Goal: Task Accomplishment & Management: Manage account settings

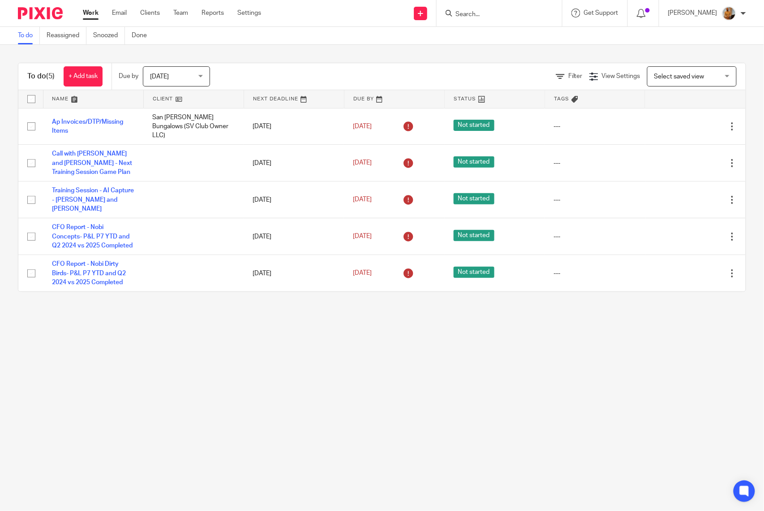
click at [29, 95] on input "checkbox" at bounding box center [31, 98] width 17 height 17
checkbox input "true"
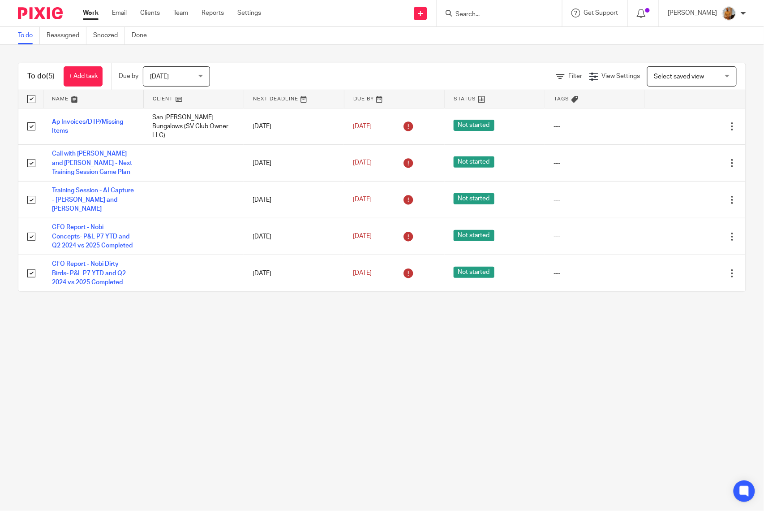
checkbox input "true"
click at [174, 82] on span "Status" at bounding box center [153, 76] width 47 height 19
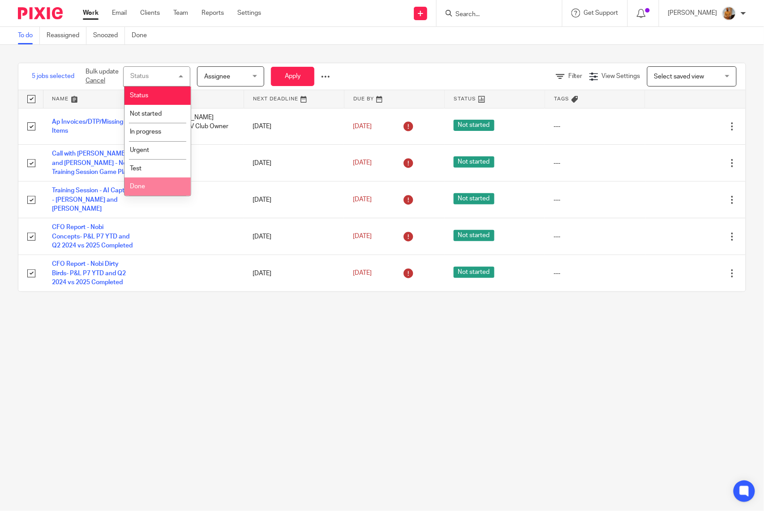
click at [151, 184] on li "Done" at bounding box center [158, 186] width 66 height 18
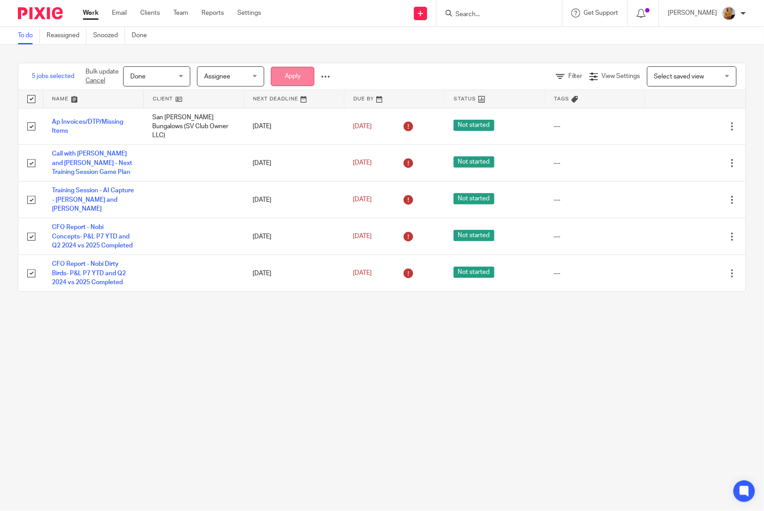
click at [282, 75] on button "Apply" at bounding box center [292, 76] width 43 height 19
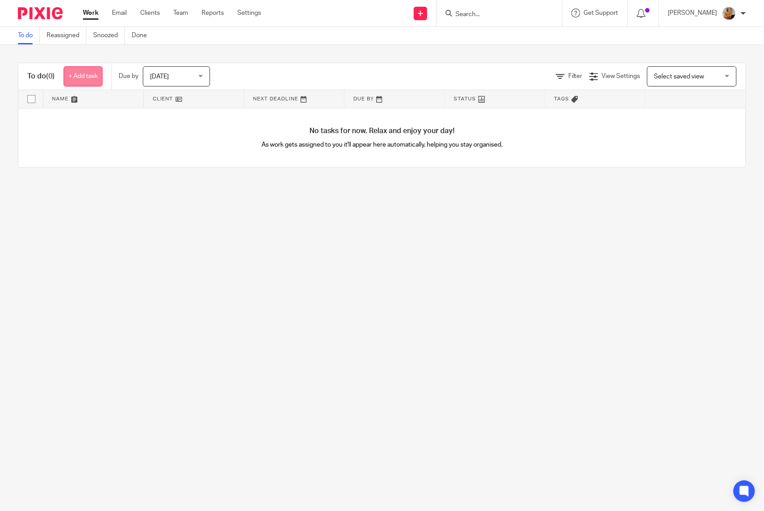
click at [90, 76] on link "+ Add task" at bounding box center [83, 76] width 39 height 20
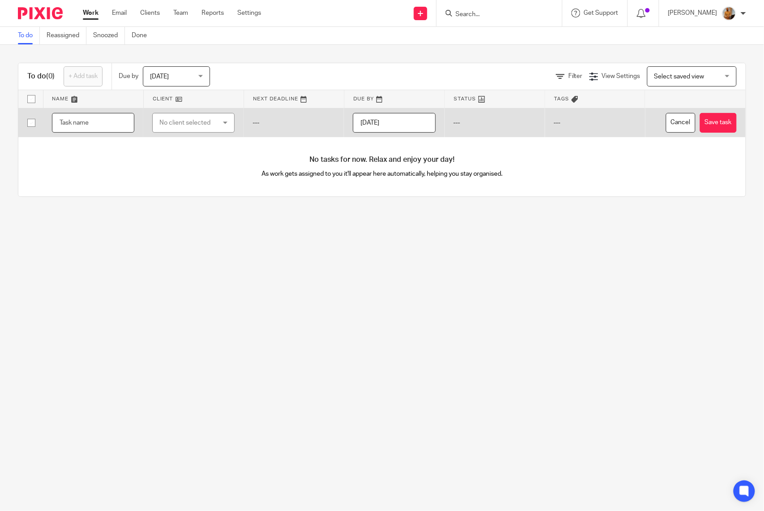
click at [107, 122] on input "text" at bounding box center [93, 123] width 82 height 20
type input "Ap Invoice/DTP/Missing Items"
click at [177, 125] on div "No client selected" at bounding box center [189, 122] width 60 height 19
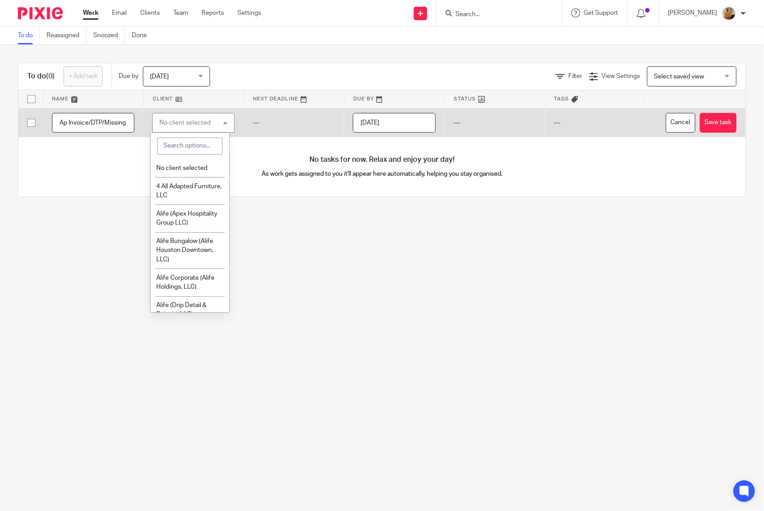
click at [177, 125] on div "No client selected" at bounding box center [184, 123] width 51 height 6
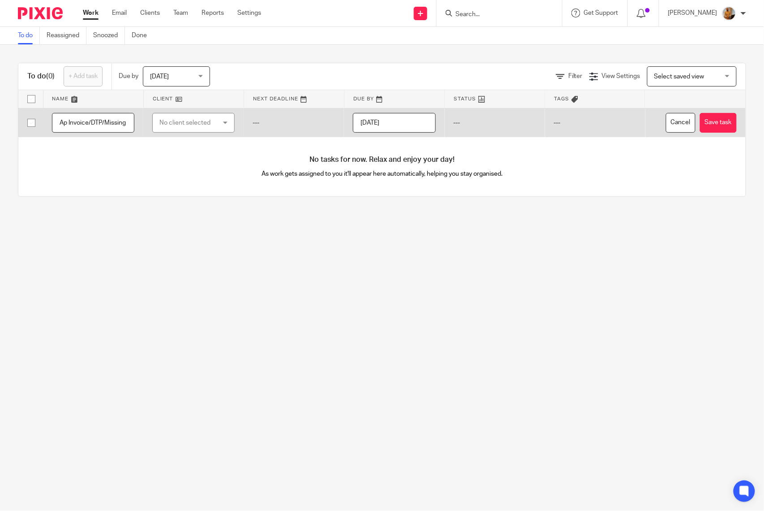
click at [177, 125] on div "No client selected" at bounding box center [189, 122] width 60 height 19
type input "san vice"
click at [165, 176] on span "San [PERSON_NAME] Bungalows (SV Club Owner LLC)" at bounding box center [186, 177] width 61 height 25
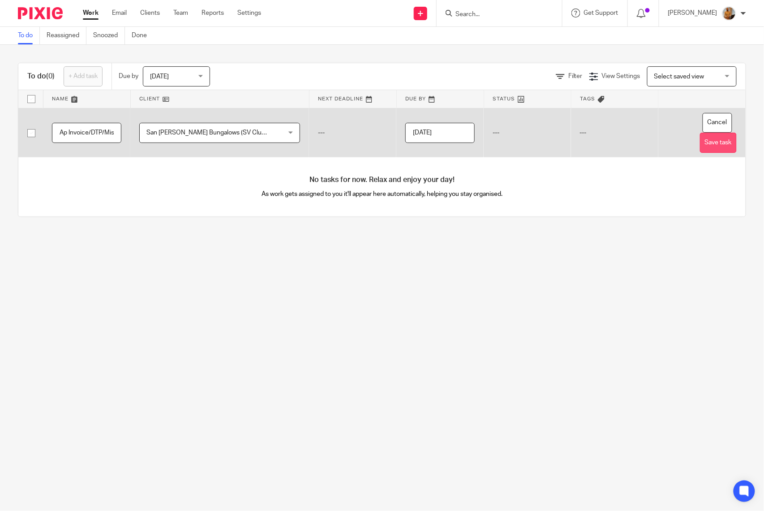
click at [708, 145] on button "Save task" at bounding box center [718, 143] width 37 height 20
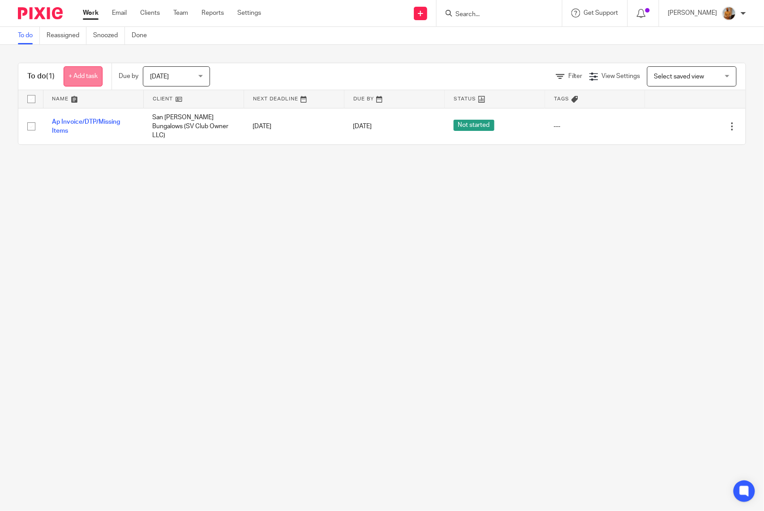
click at [83, 73] on link "+ Add task" at bounding box center [83, 76] width 39 height 20
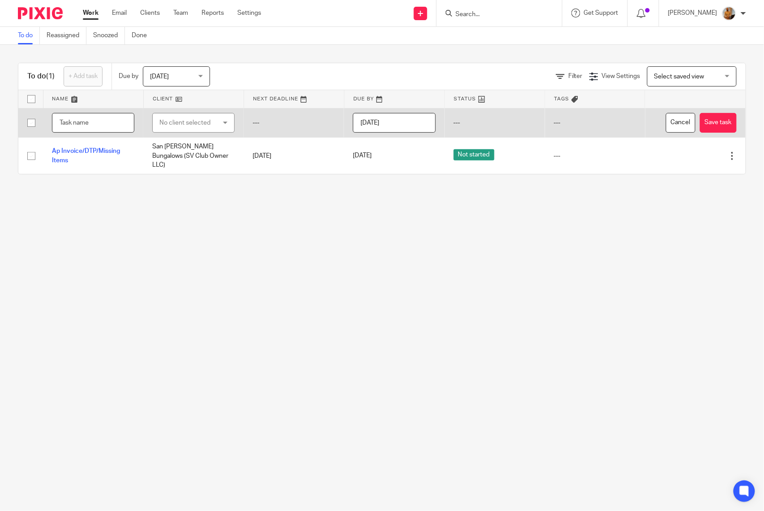
click at [90, 124] on input "text" at bounding box center [93, 123] width 82 height 20
click at [78, 126] on input "text" at bounding box center [93, 123] width 82 height 20
type input "N"
click at [92, 123] on input "text" at bounding box center [93, 123] width 82 height 20
click at [69, 121] on input "text" at bounding box center [93, 123] width 82 height 20
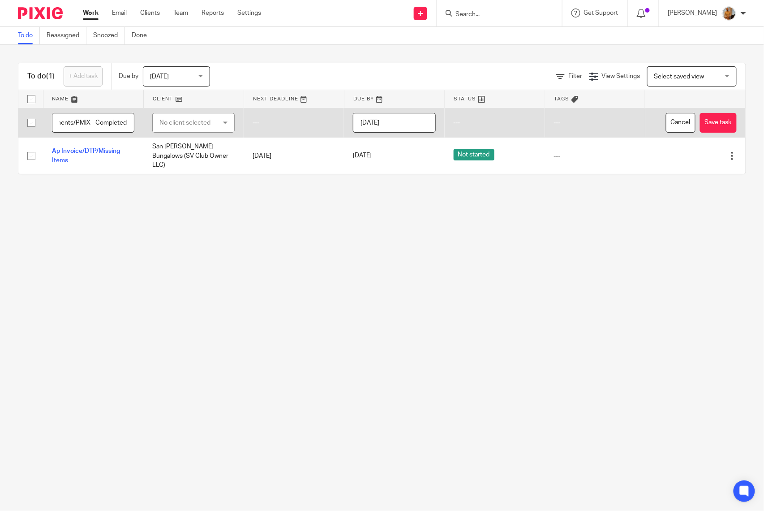
scroll to position [0, 237]
type input "CFO Report - Eggspectation - POS Tabs - Labor/Discounts/Voided Orders and Payme…"
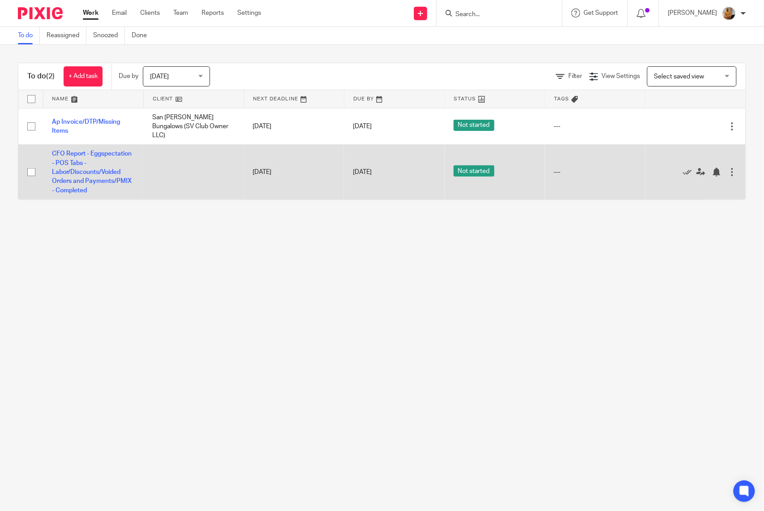
drag, startPoint x: 95, startPoint y: 187, endPoint x: 40, endPoint y: 149, distance: 67.0
click at [40, 149] on tr "CFO Report - Eggspectation - POS Tabs - Labor/Discounts/Voided Orders and Payme…" at bounding box center [382, 172] width 728 height 55
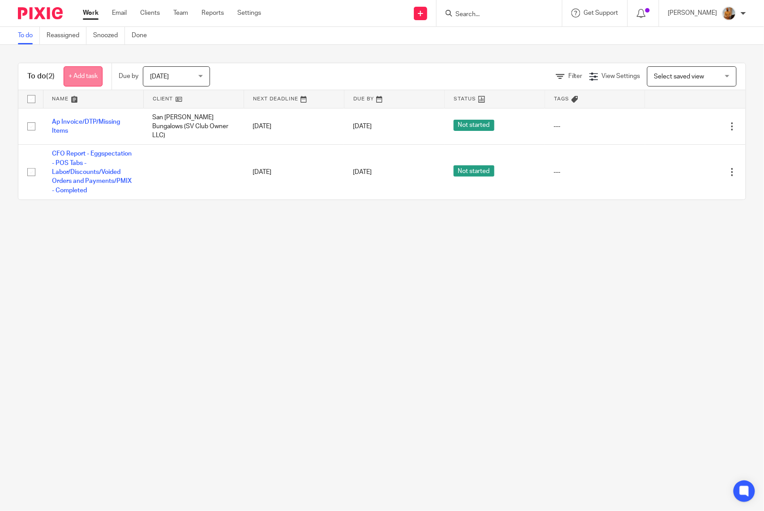
click at [85, 73] on link "+ Add task" at bounding box center [83, 76] width 39 height 20
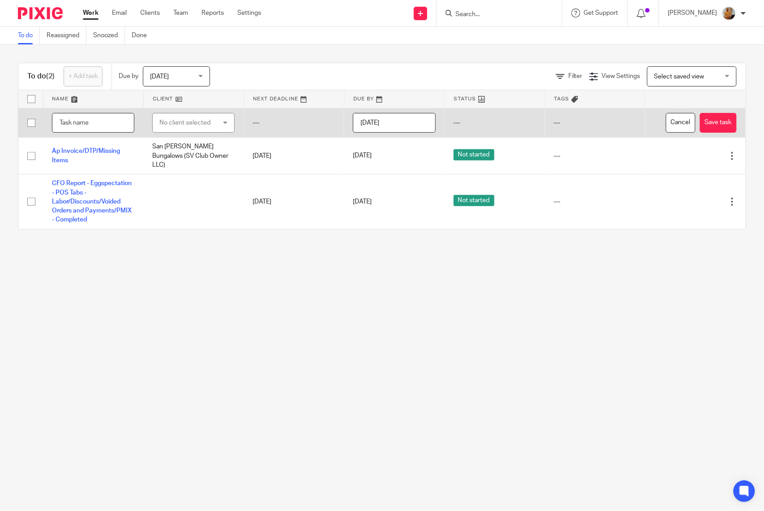
click at [95, 124] on input "text" at bounding box center [93, 123] width 82 height 20
type input "CFO Report The Address - POS Tabs - PMIX - Completed - Pending Labor/Discounts/…"
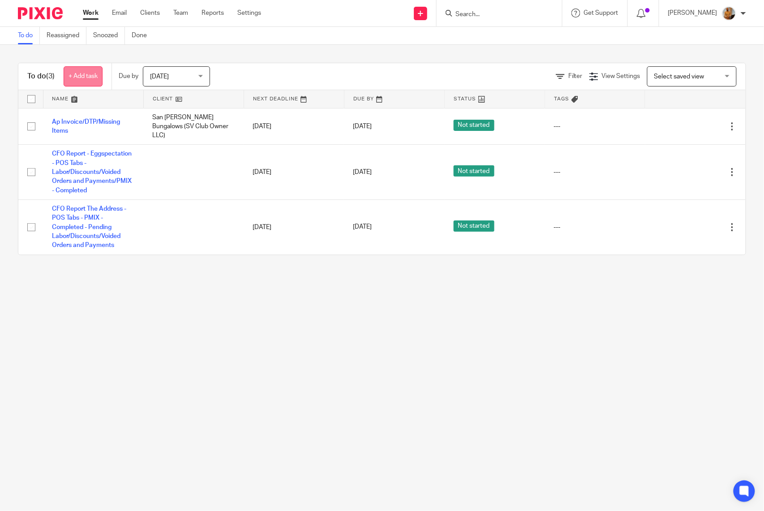
click at [89, 78] on link "+ Add task" at bounding box center [83, 76] width 39 height 20
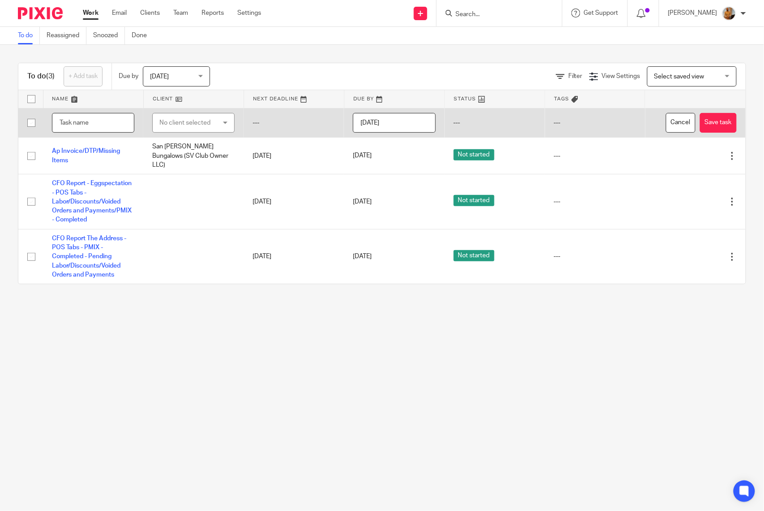
click at [86, 128] on input "text" at bounding box center [93, 123] width 82 height 20
click at [89, 124] on input "text" at bounding box center [93, 123] width 82 height 20
type input "Get Ready for Training Session - Prepared and update the training documents and…"
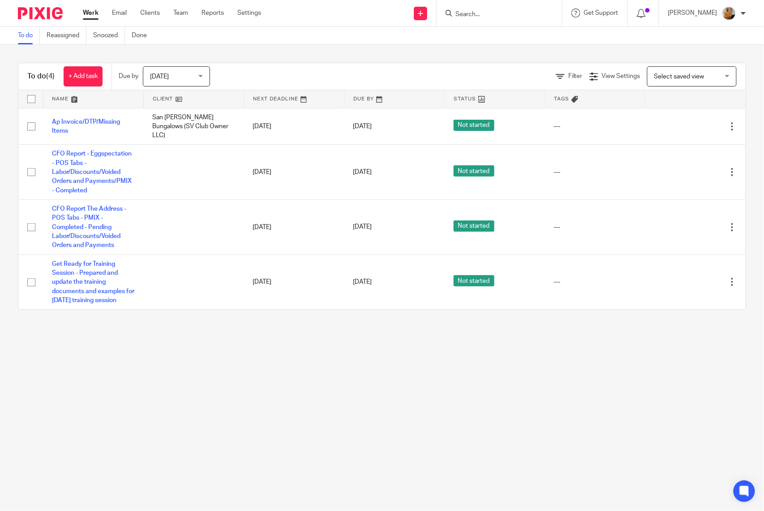
click at [210, 359] on main "To do Reassigned Snoozed Done To do (4) + Add task Due by Today Today Today Tom…" at bounding box center [382, 255] width 764 height 511
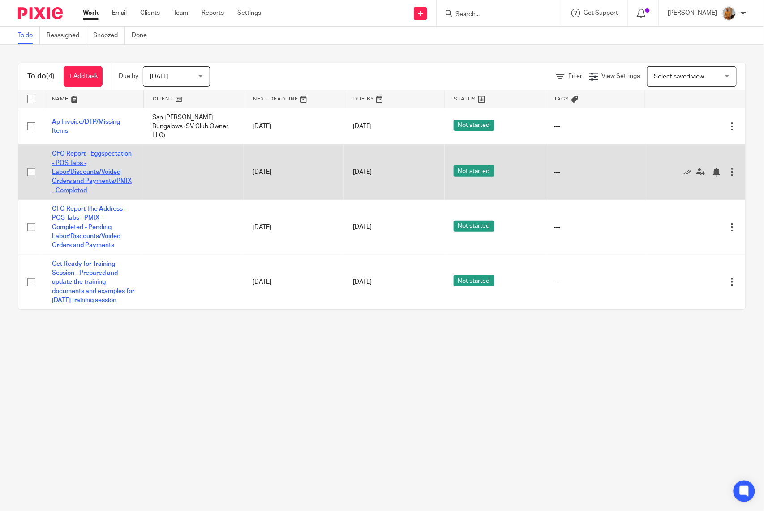
click at [81, 176] on link "CFO Report - Eggspectation - POS Tabs - Labor/Discounts/Voided Orders and Payme…" at bounding box center [92, 172] width 80 height 43
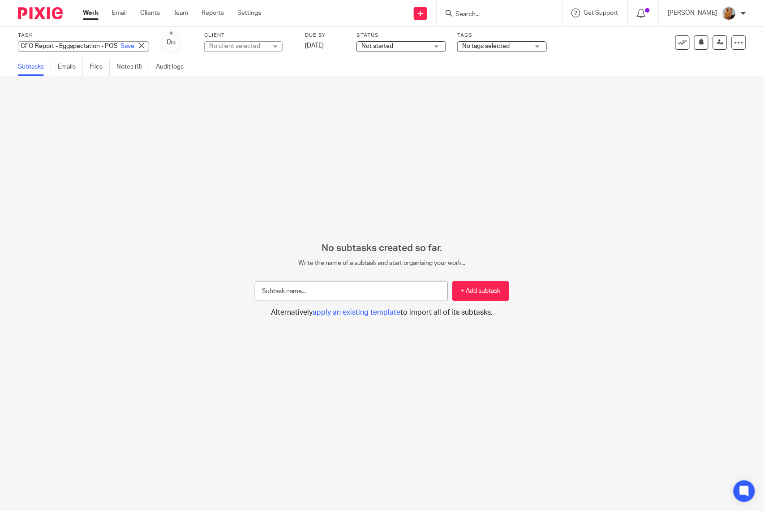
click at [78, 45] on div "CFO Report - Eggspectation - POS Tabs - Labor/Discounts/Voided Orders and Payme…" at bounding box center [83, 46] width 131 height 10
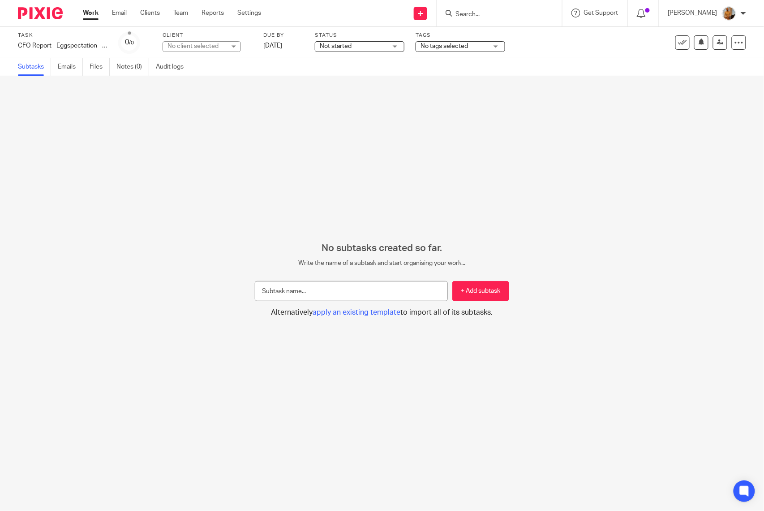
click at [97, 12] on link "Work" at bounding box center [91, 13] width 16 height 9
